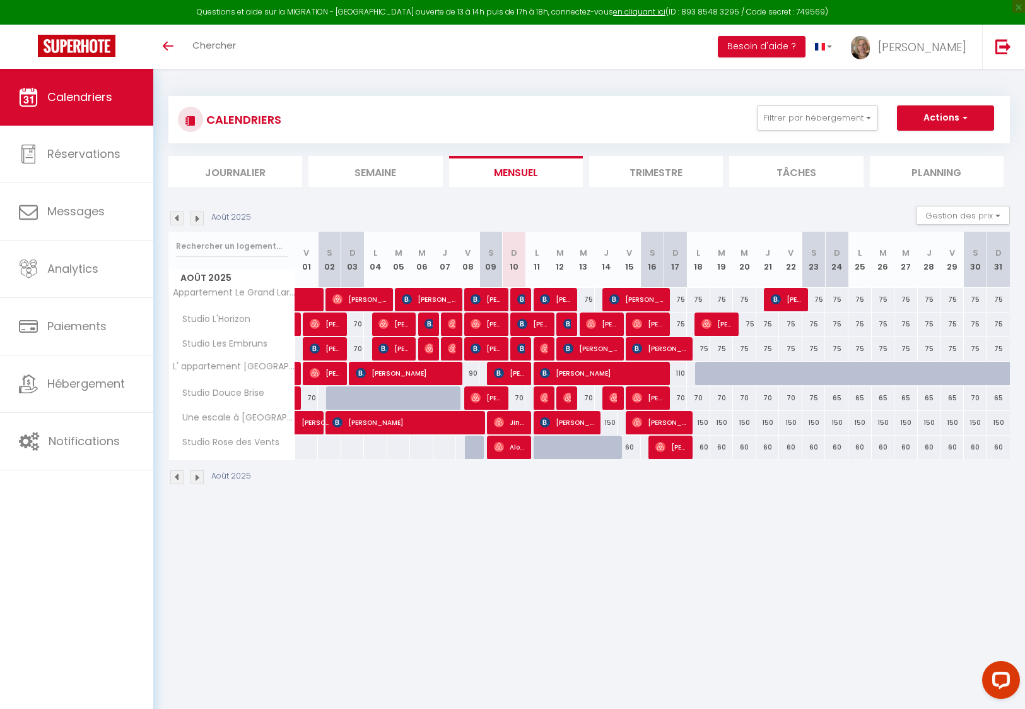
click at [68, 379] on span "Hébergement" at bounding box center [86, 383] width 78 height 16
click at [70, 386] on span "Hébergement" at bounding box center [86, 383] width 78 height 16
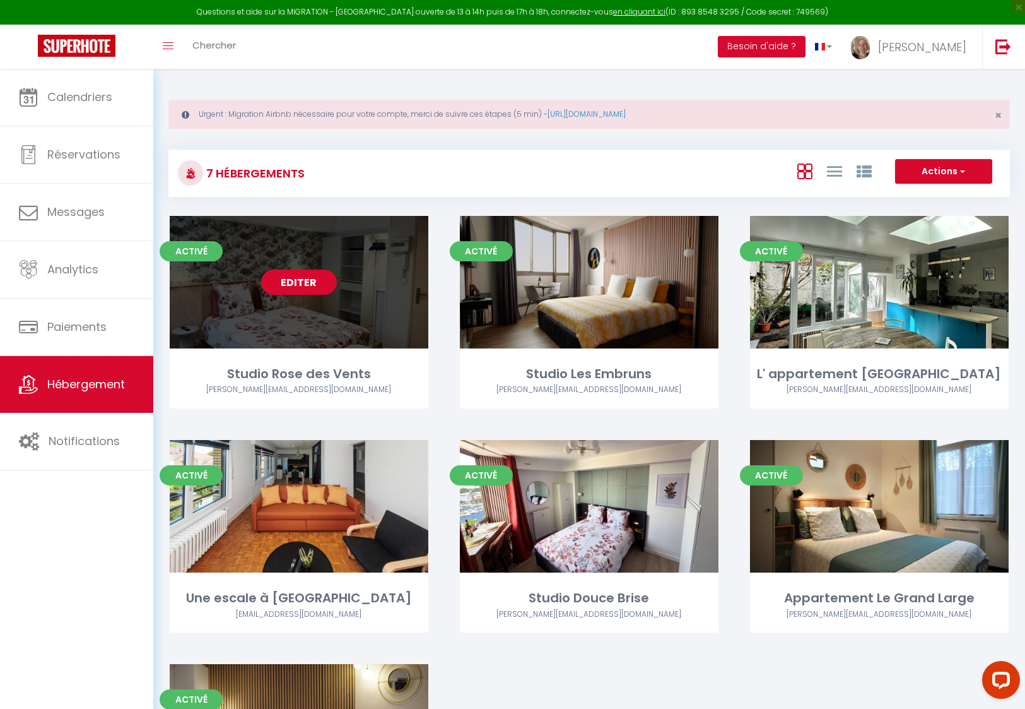
click at [300, 321] on div "Editer" at bounding box center [299, 282] width 259 height 132
select select "3"
select select "2"
select select "1"
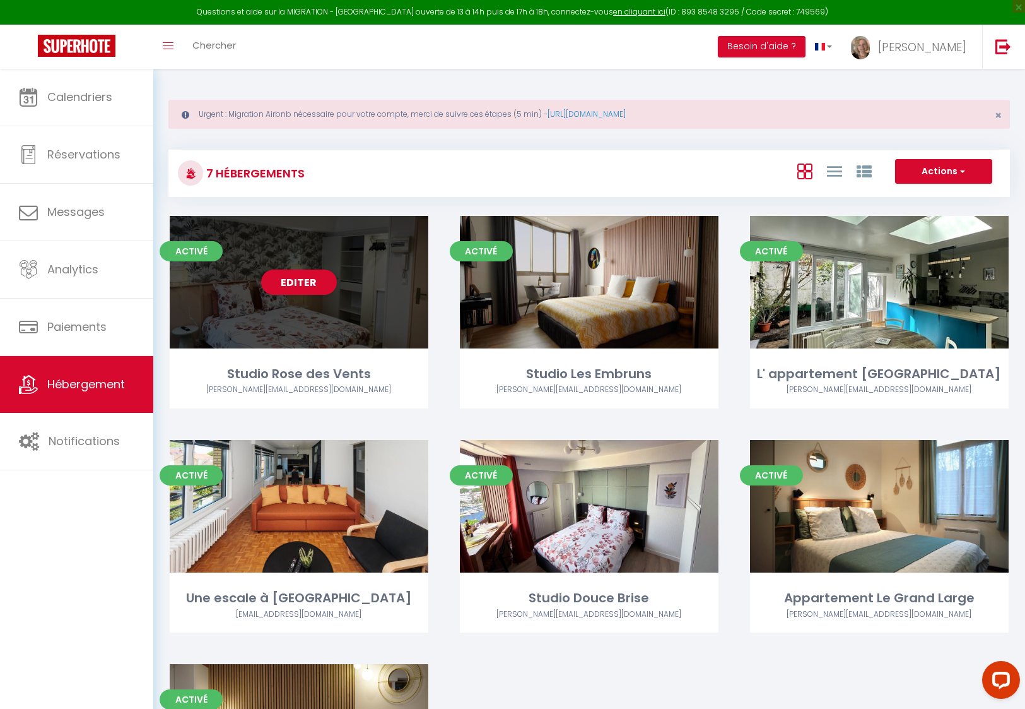
select select
select select "28"
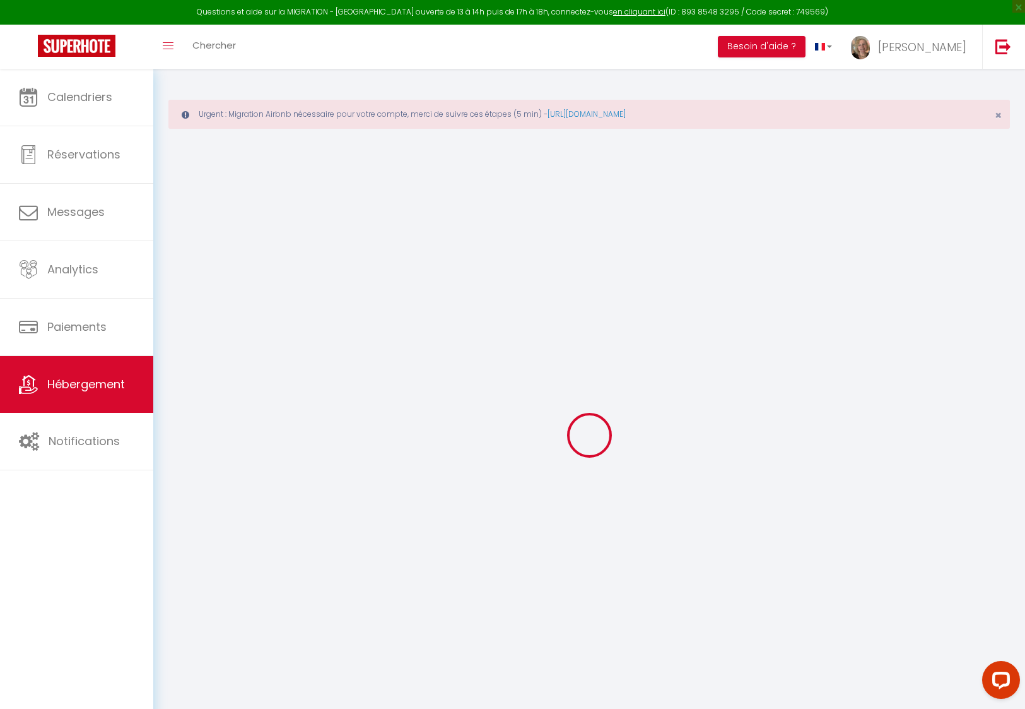
select select
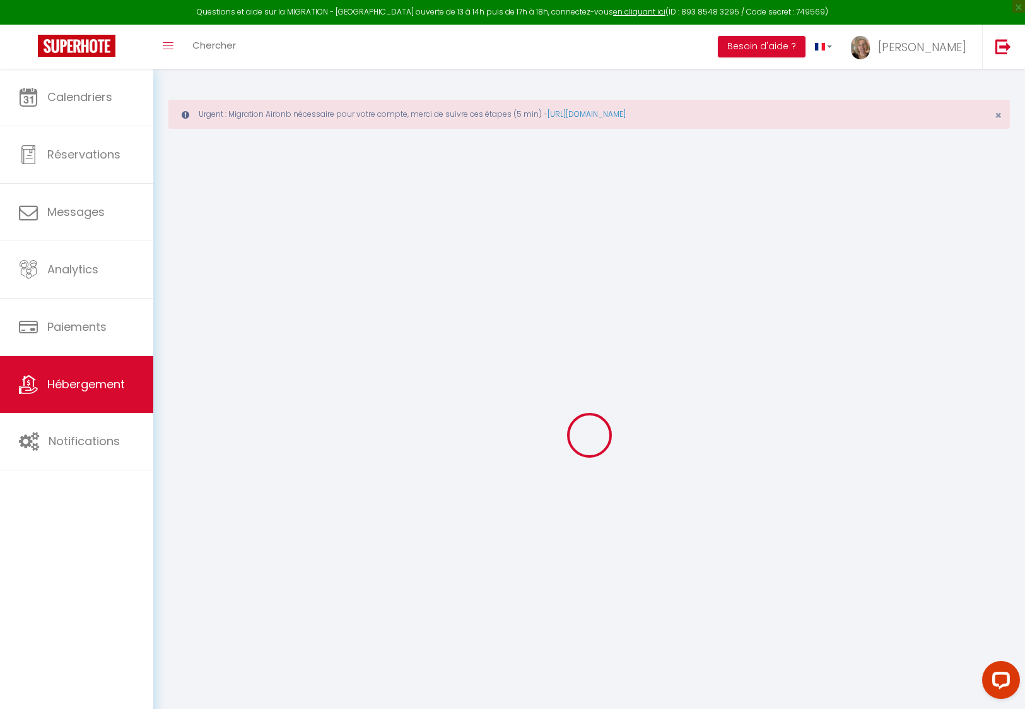
select select
checkbox input "false"
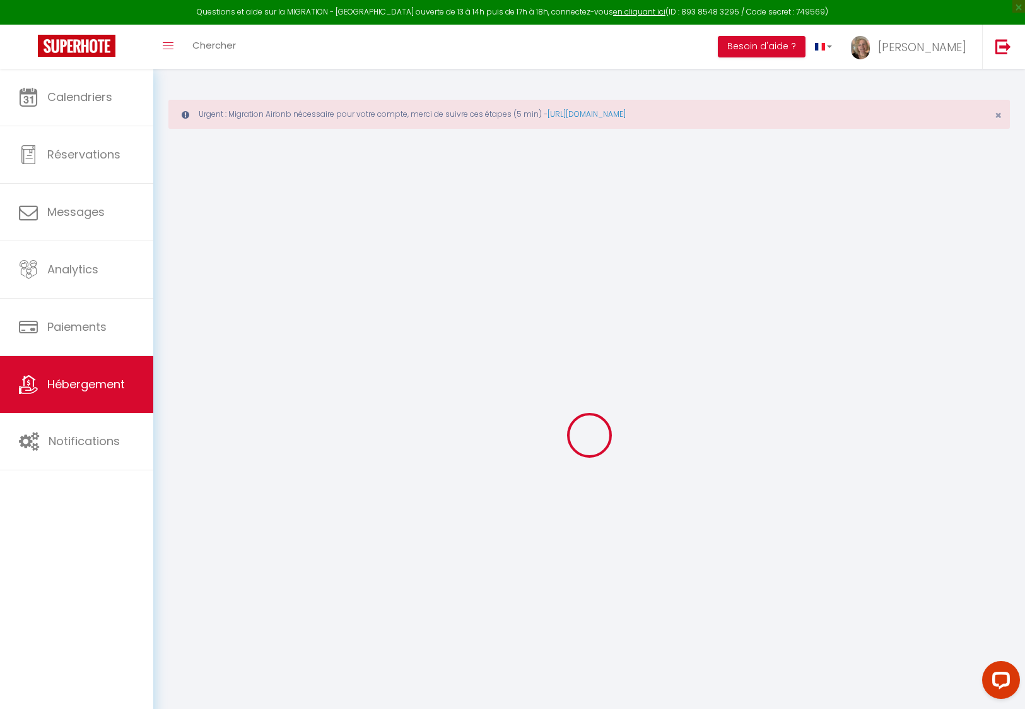
select select
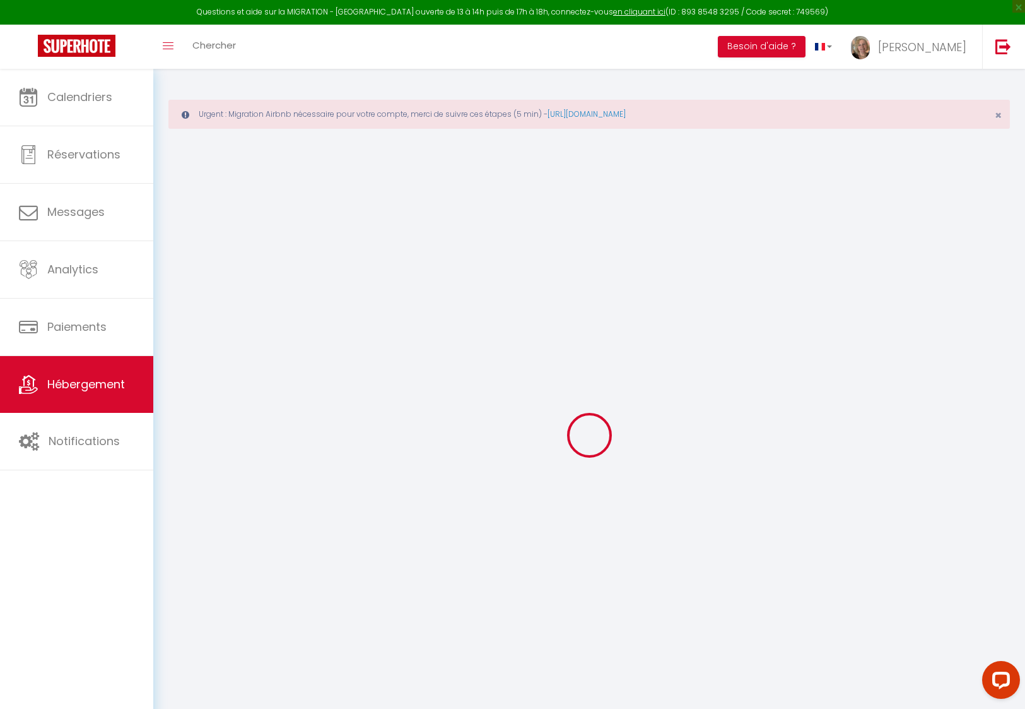
select select
checkbox input "false"
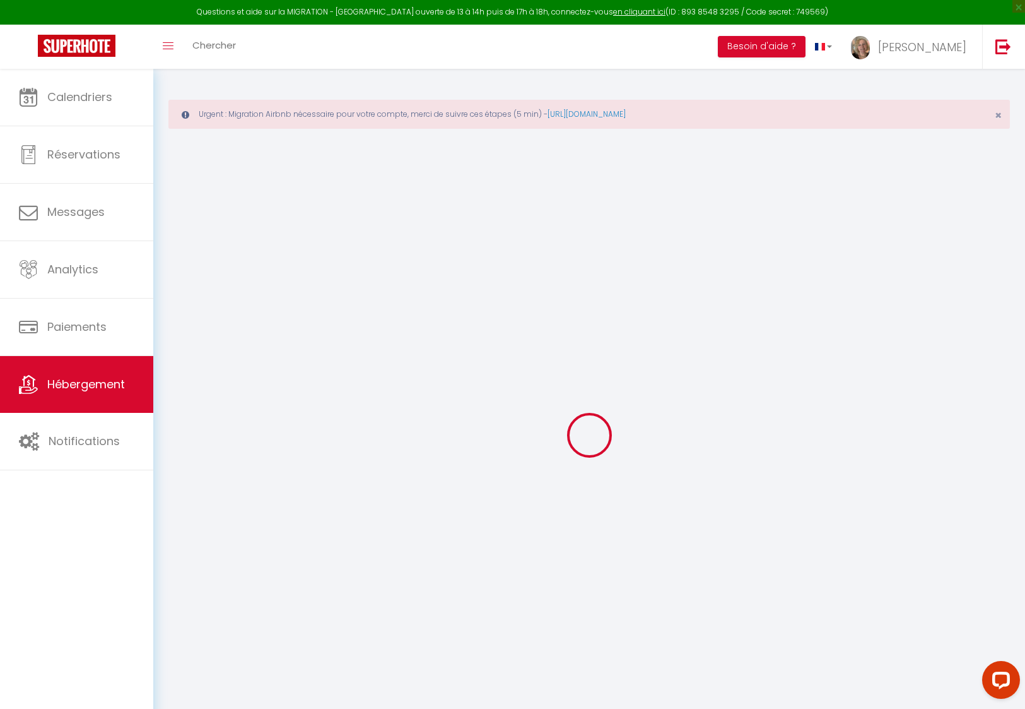
checkbox input "false"
select select
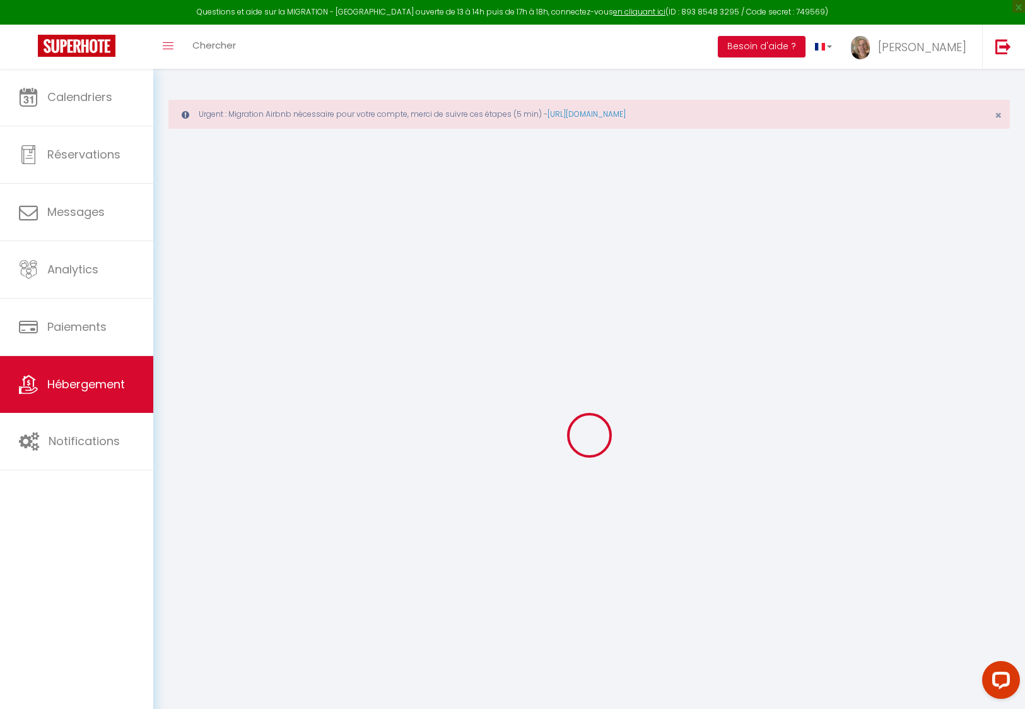
select select
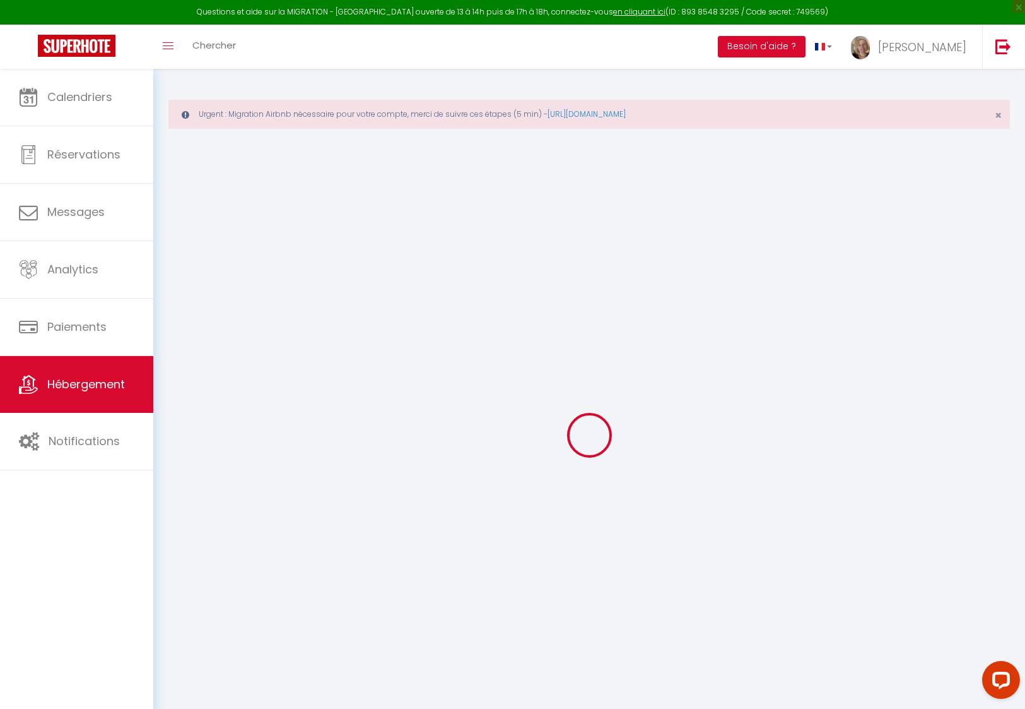
checkbox input "false"
select select
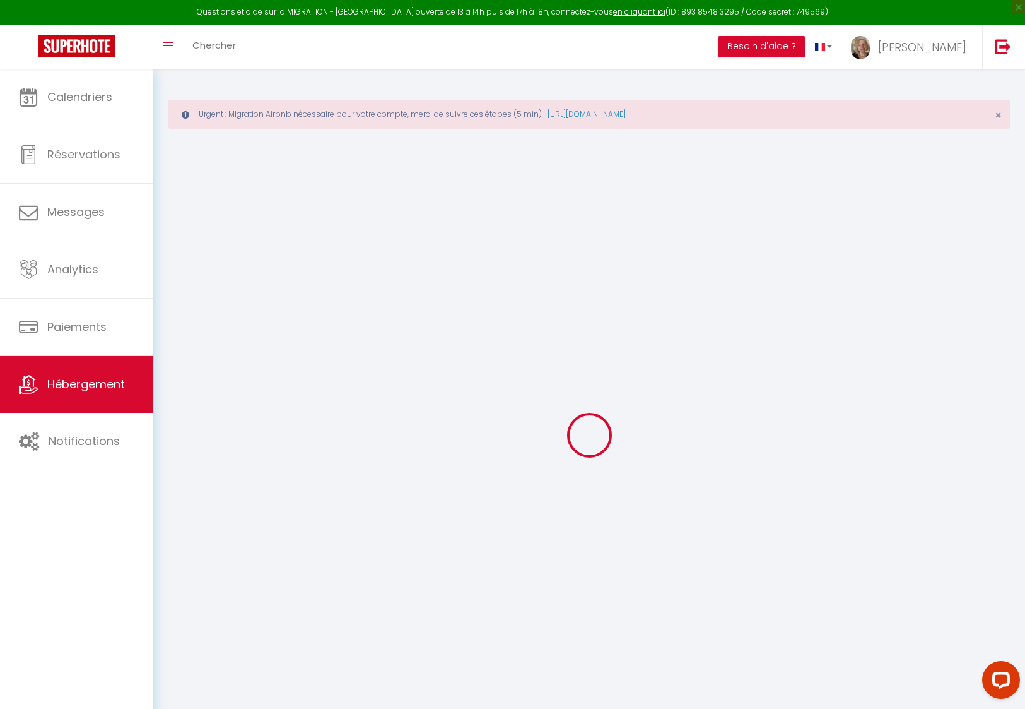
select select
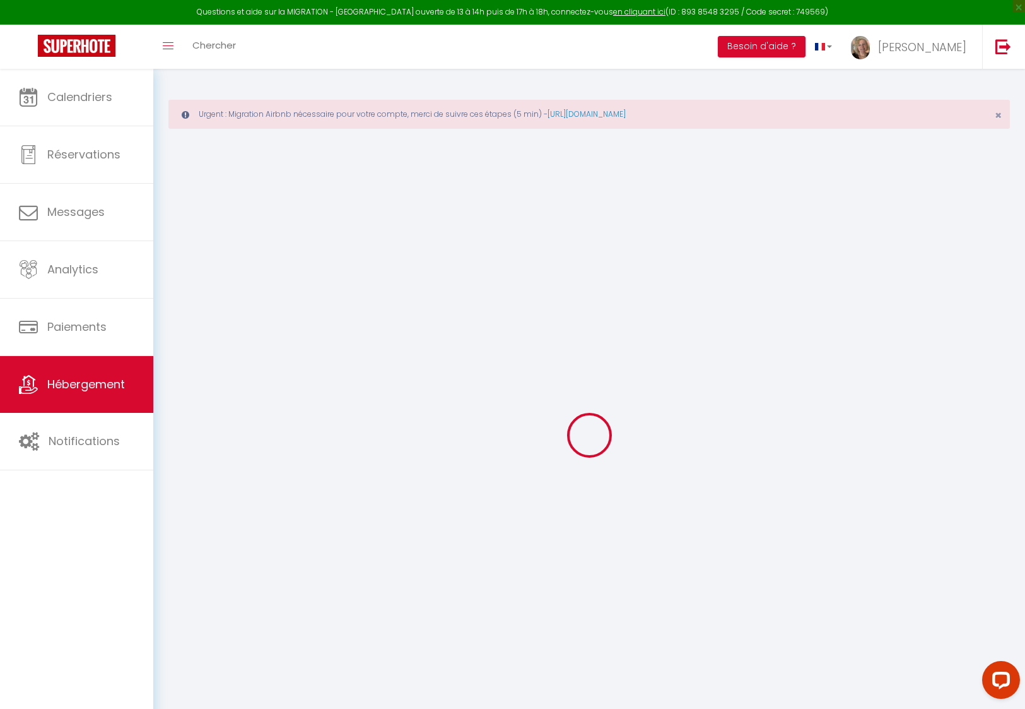
select select
checkbox input "false"
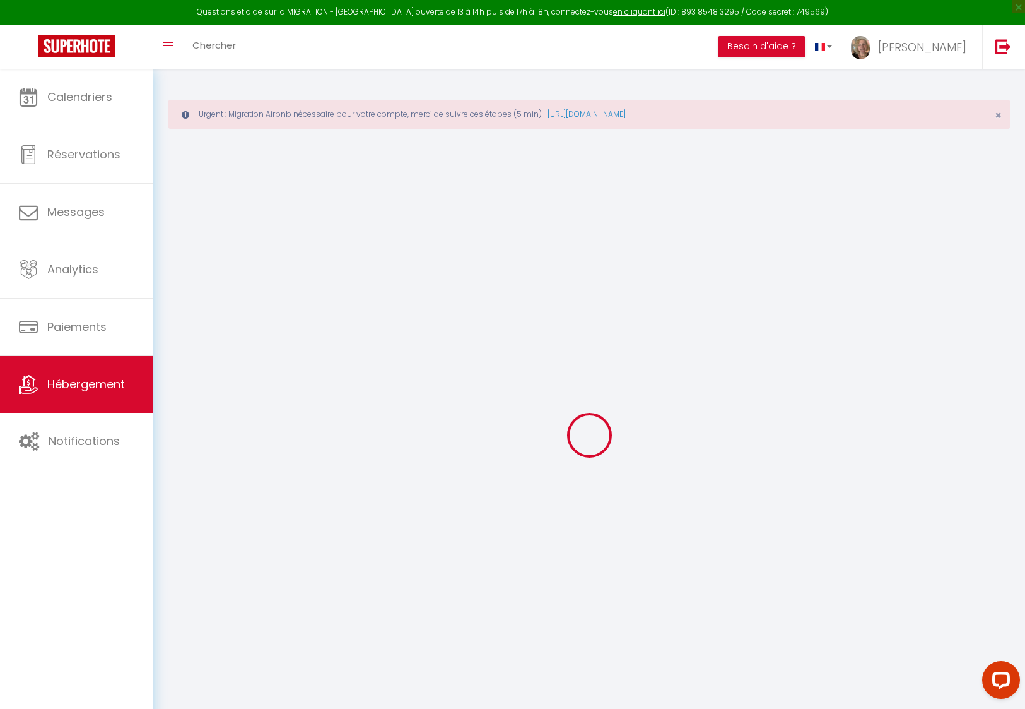
checkbox input "false"
select select
type input "Studio Rose des Vents"
select select "2"
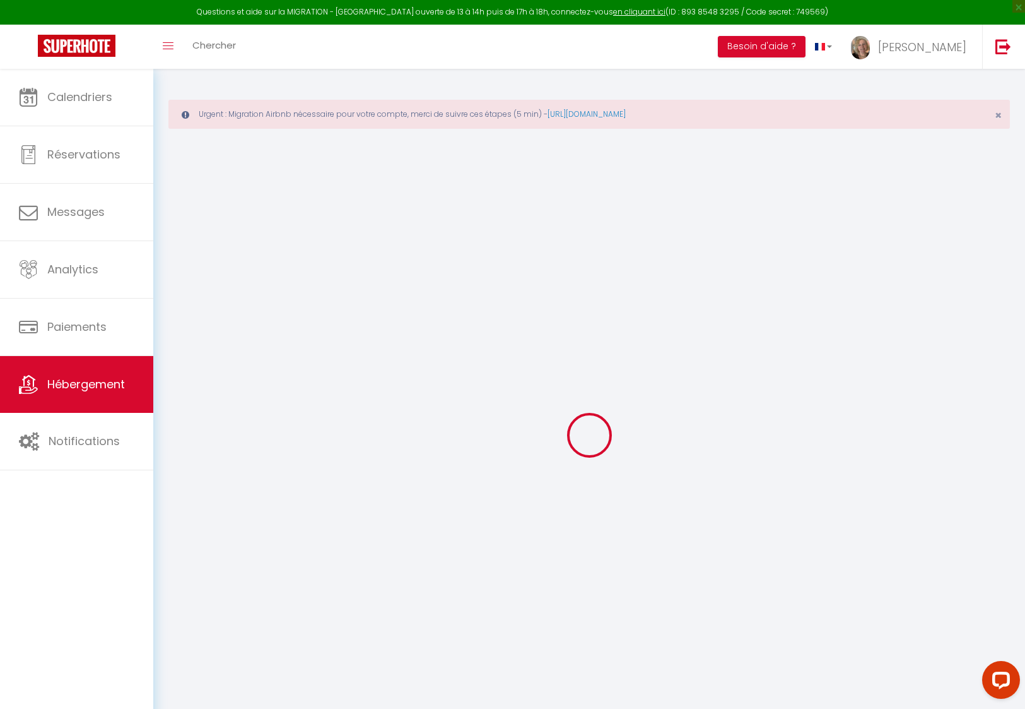
select select "0"
type input "60"
type input "25"
select select
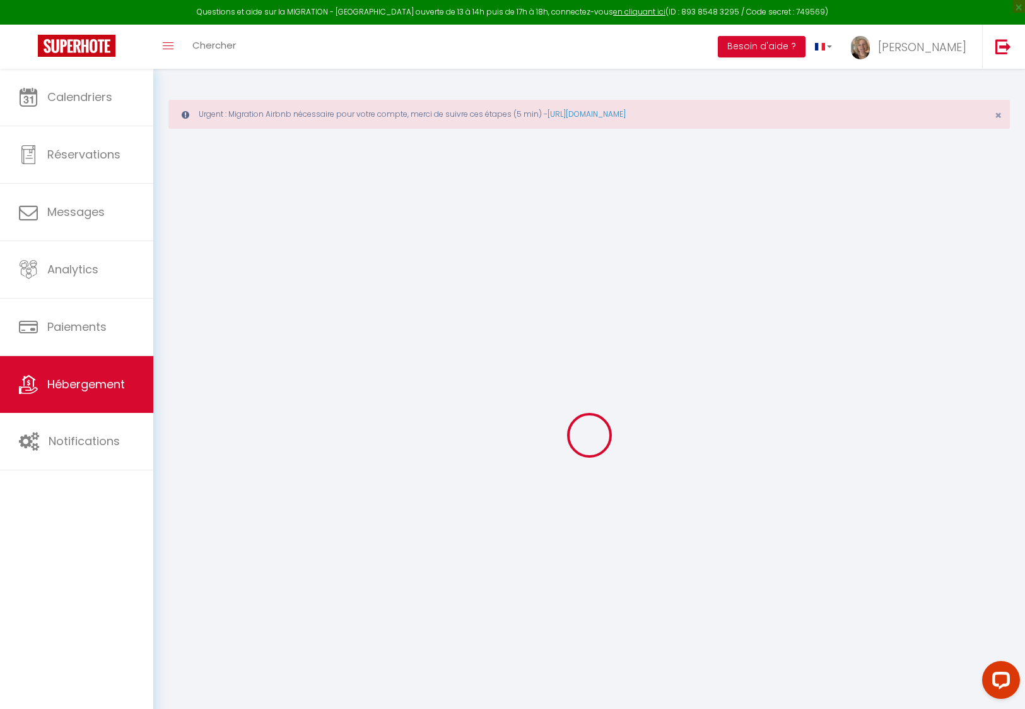
select select
type input "[STREET_ADDRESS][PERSON_NAME]"
type input "59140"
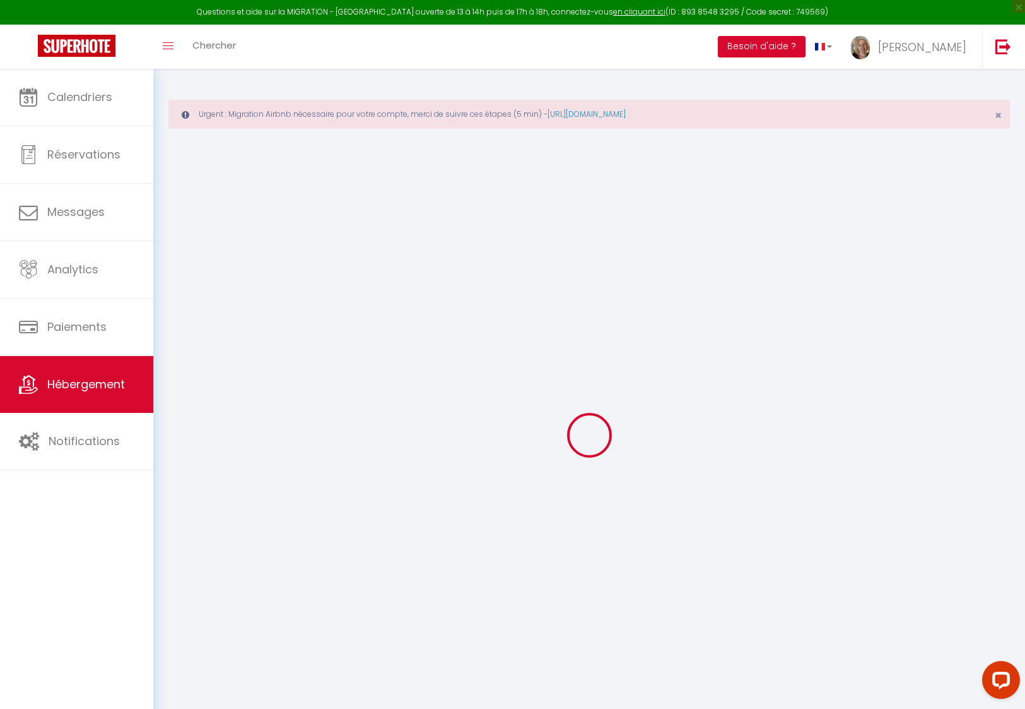
type input "Dunkirk"
type input "[EMAIL_ADDRESS][DOMAIN_NAME]"
select select
checkbox input "false"
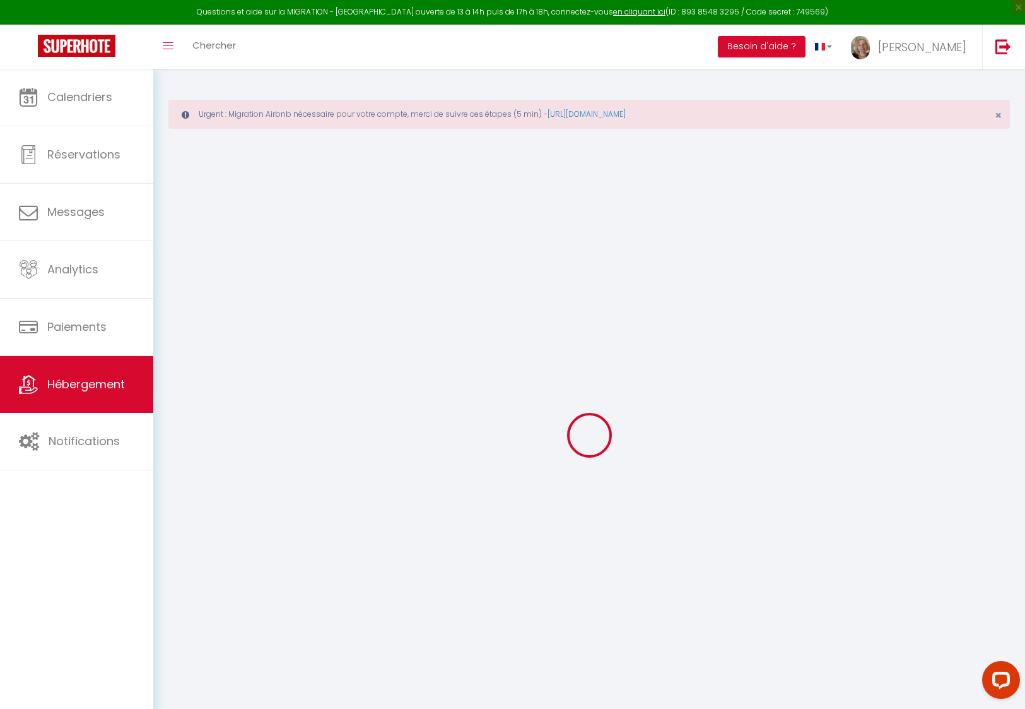
checkbox input "false"
type input "0"
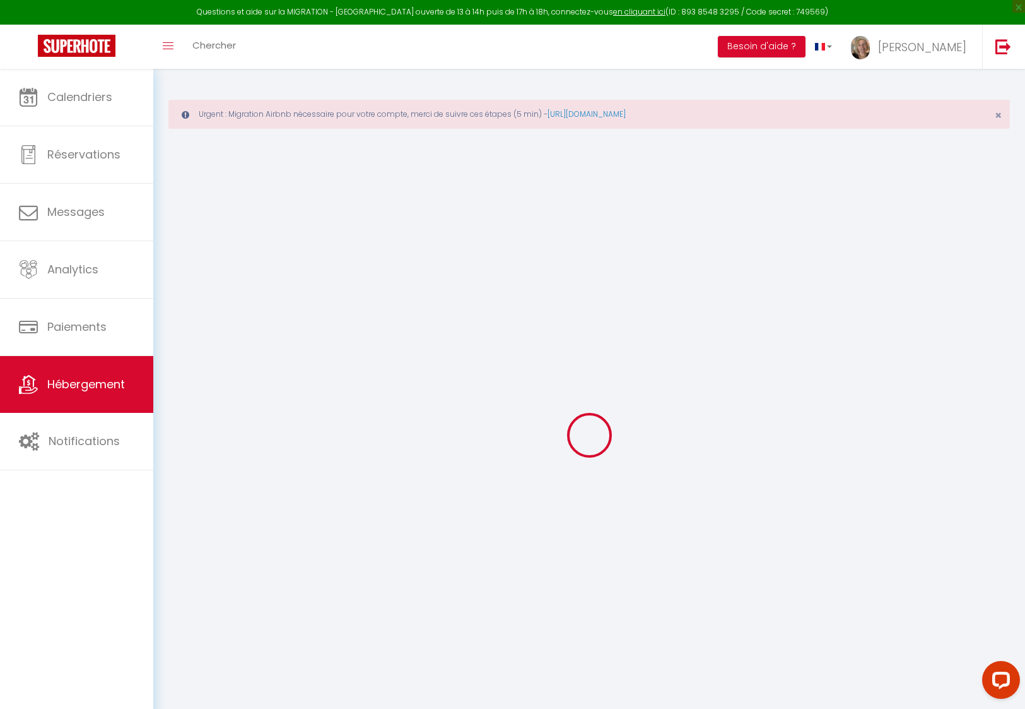
type input "0"
select select "+ 20 %"
select select
checkbox input "false"
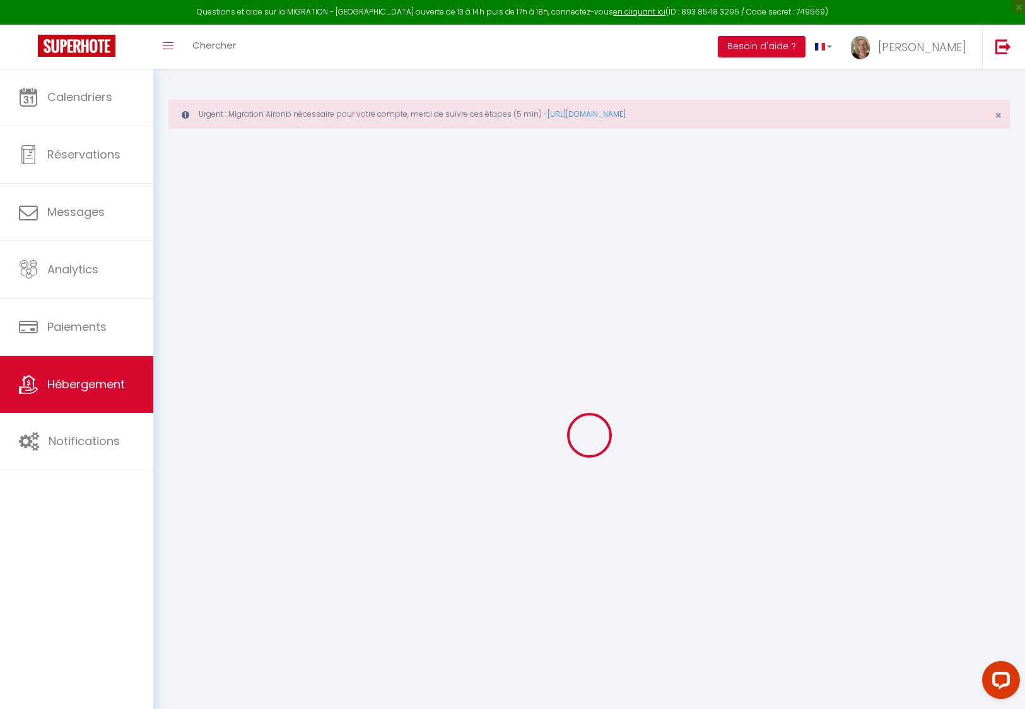
checkbox input "false"
select select "14:00"
select select "23:45"
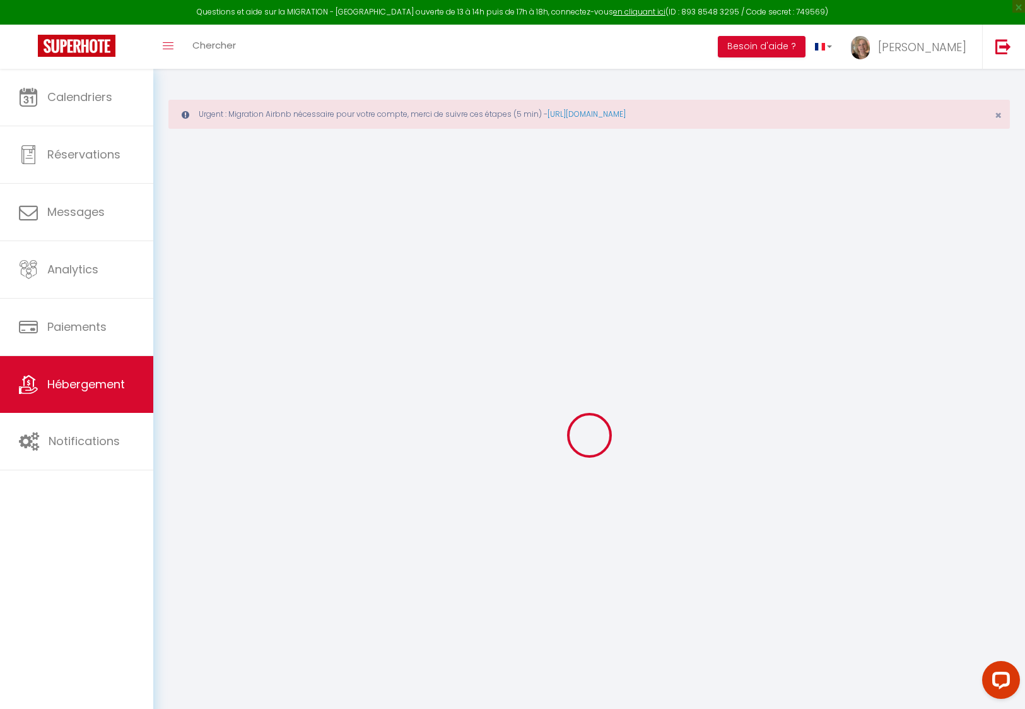
select select "10:00"
select select "30"
select select "120"
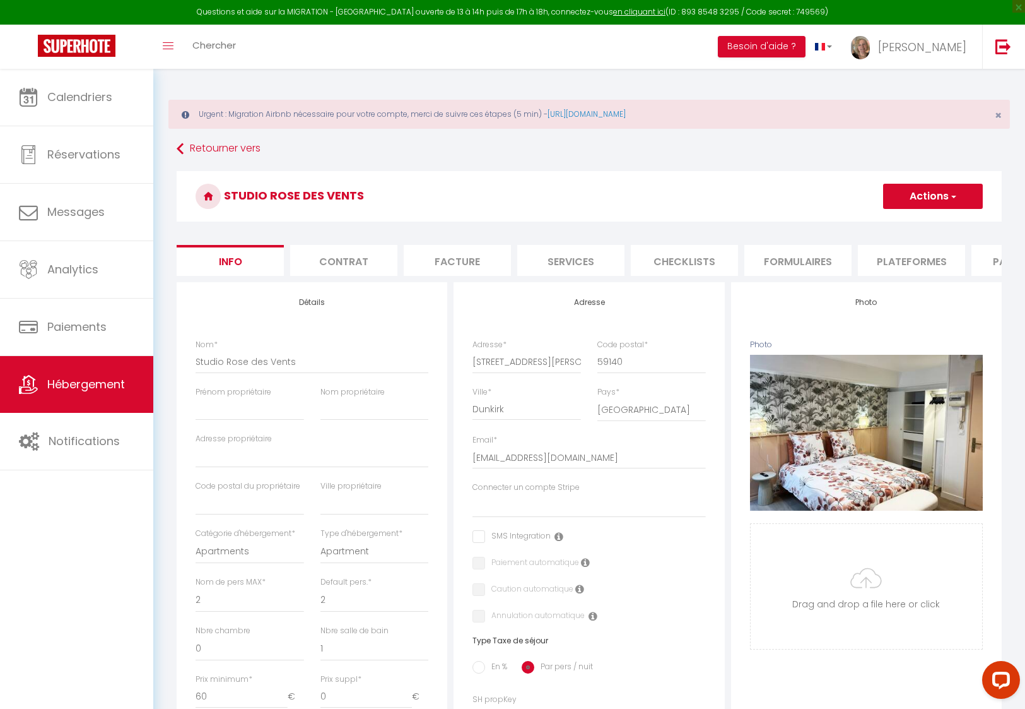
select select
checkbox input "false"
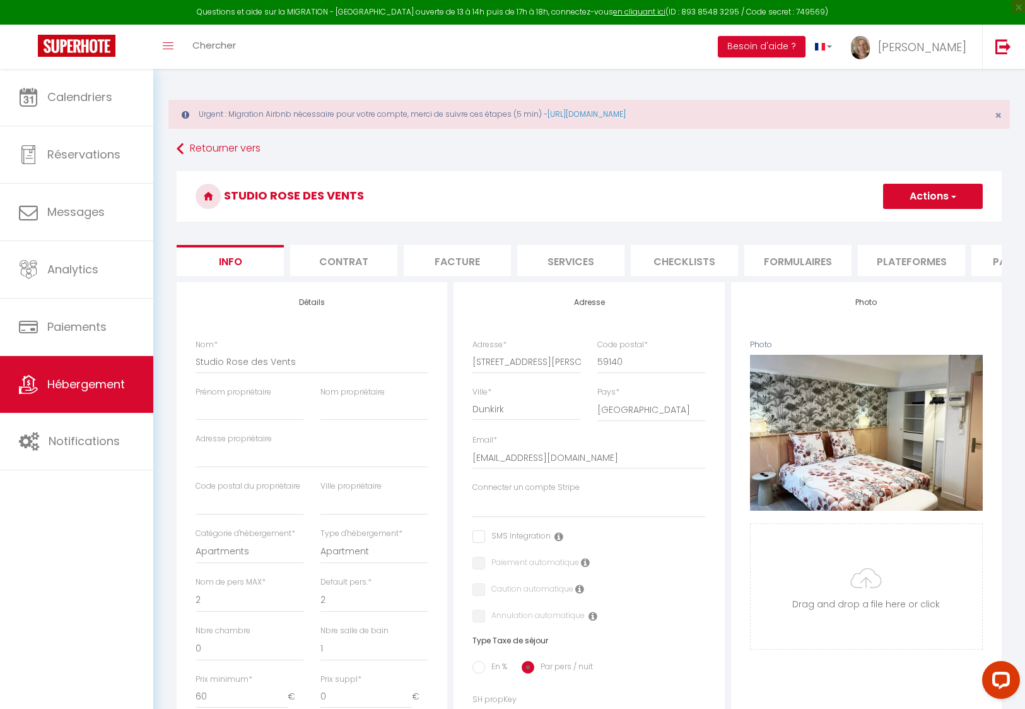
select select "10380-1482005654173142550"
click at [924, 262] on li "Plateformes" at bounding box center [911, 260] width 107 height 31
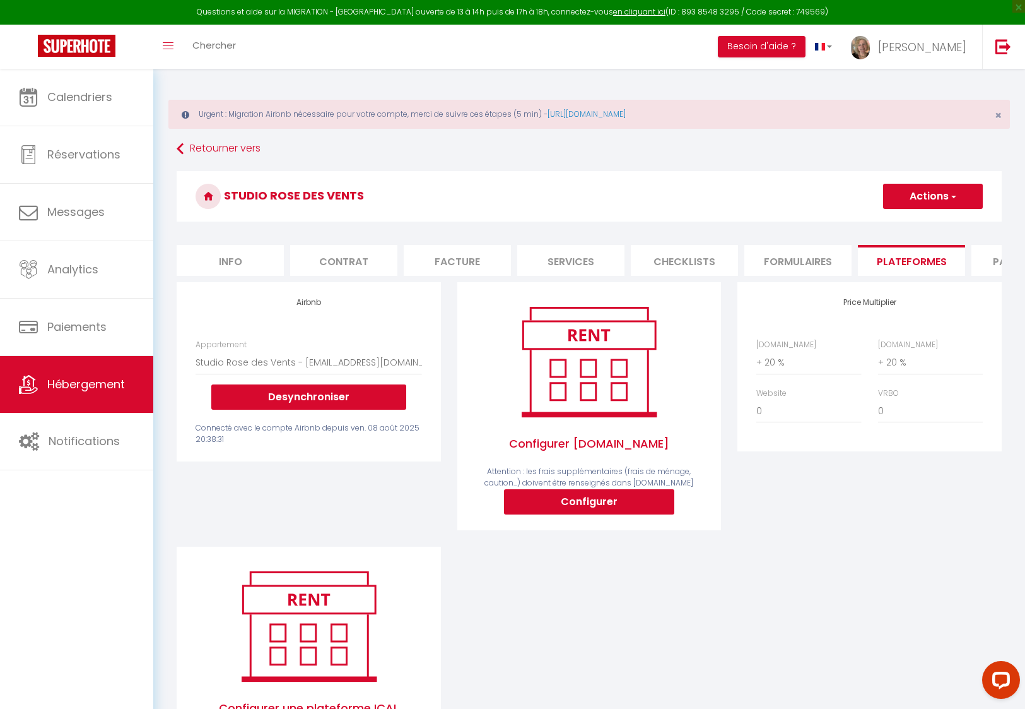
click at [918, 192] on button "Actions" at bounding box center [933, 196] width 100 height 25
click at [905, 218] on link "Enregistrer" at bounding box center [933, 224] width 100 height 16
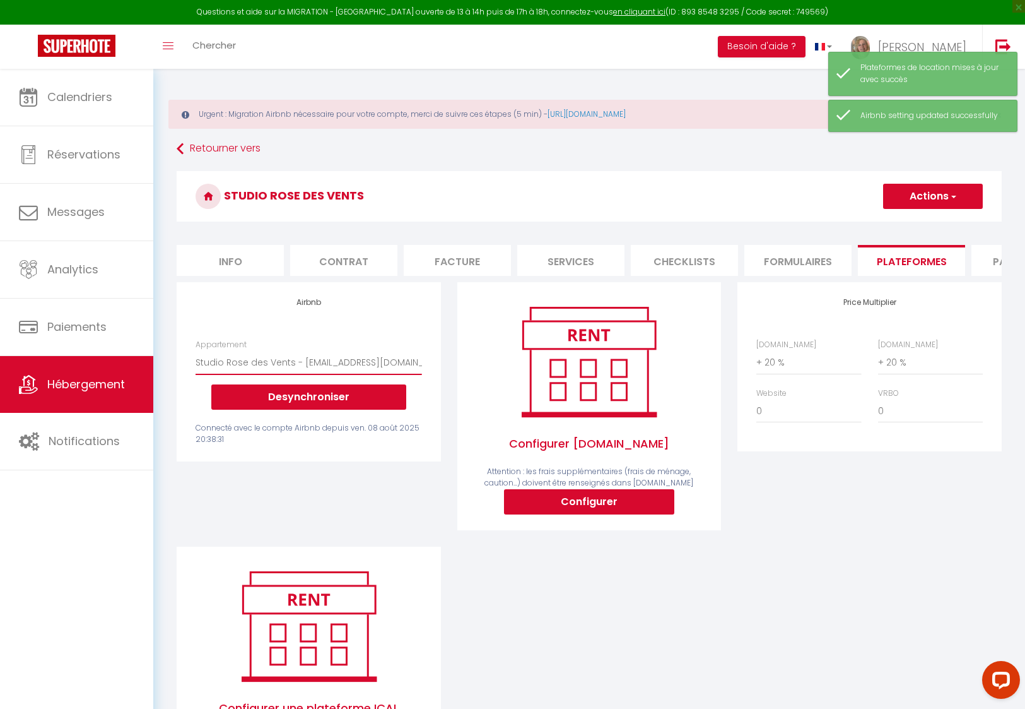
click at [370, 374] on select "[PERSON_NAME] appartement calme, au centre · Appartement Le Grand Large - [EMAI…" at bounding box center [309, 362] width 226 height 24
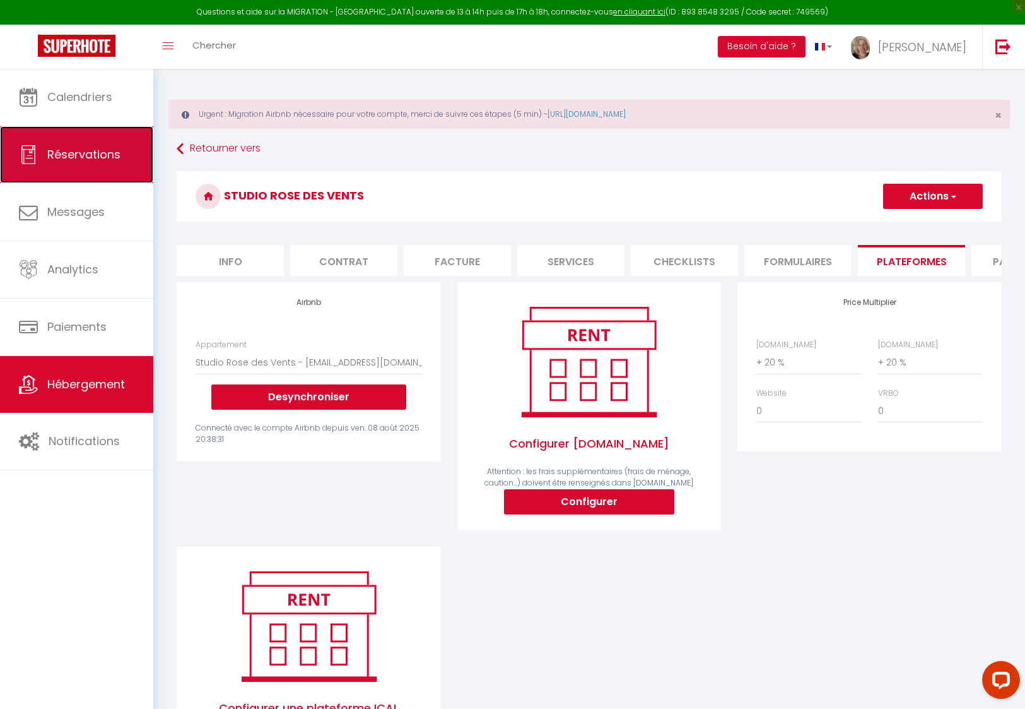
click at [81, 163] on link "Réservations" at bounding box center [76, 154] width 153 height 57
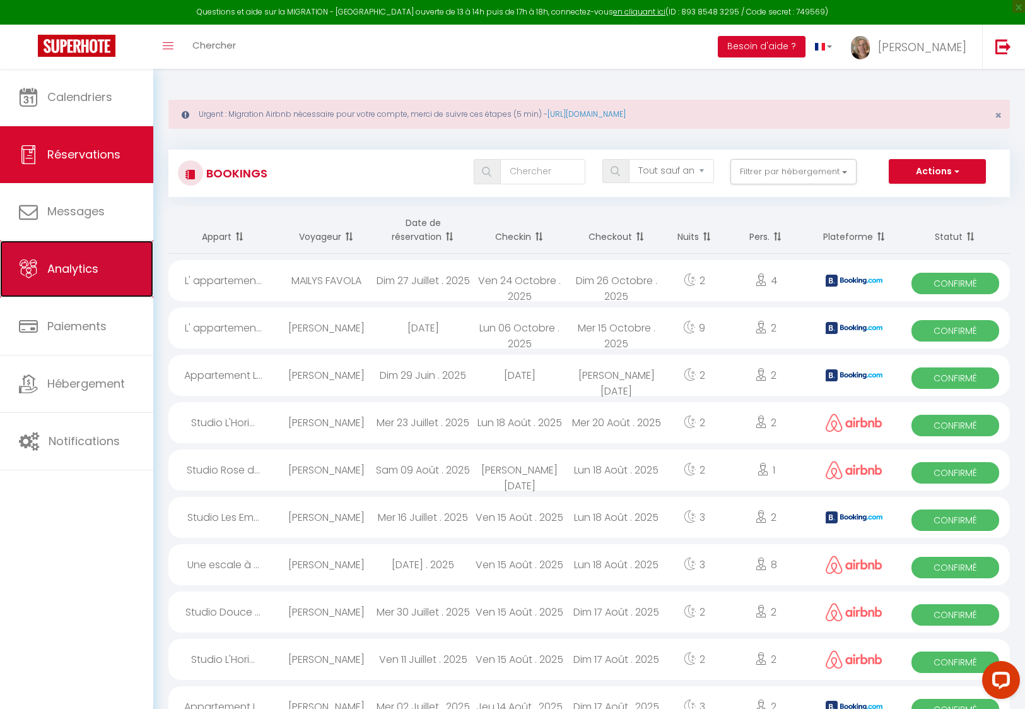
click at [55, 268] on span "Analytics" at bounding box center [72, 269] width 51 height 16
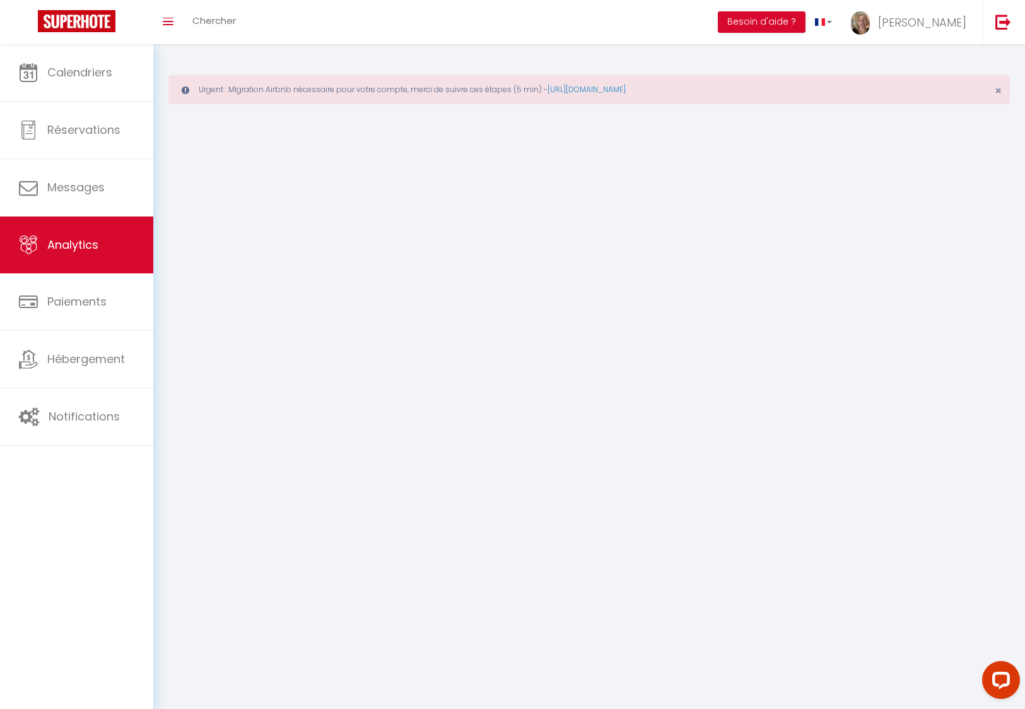
select select "2025"
select select "8"
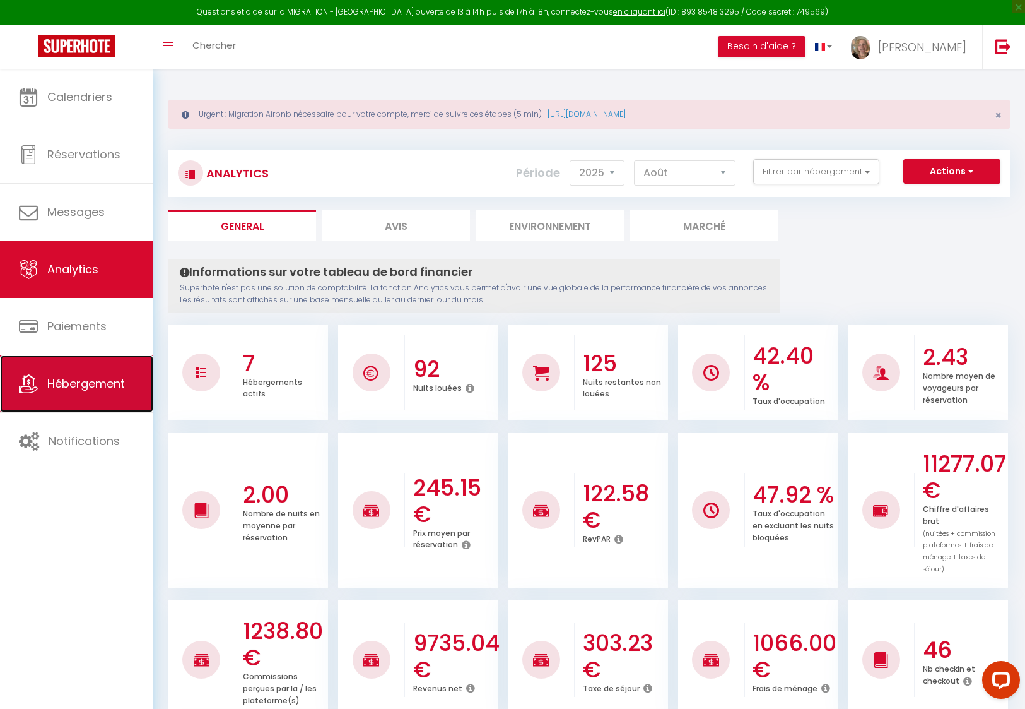
click at [65, 389] on span "Hébergement" at bounding box center [86, 383] width 78 height 16
